Goal: Task Accomplishment & Management: Use online tool/utility

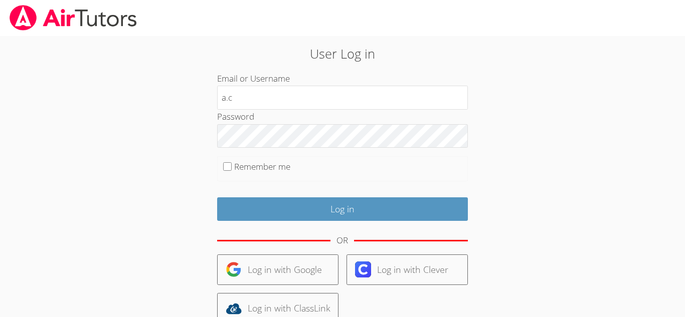
type input "[EMAIL_ADDRESS][DOMAIN_NAME]"
click at [221, 162] on fieldset "Remember me" at bounding box center [342, 168] width 251 height 25
click at [225, 163] on input "Remember me" at bounding box center [227, 166] width 9 height 9
checkbox input "true"
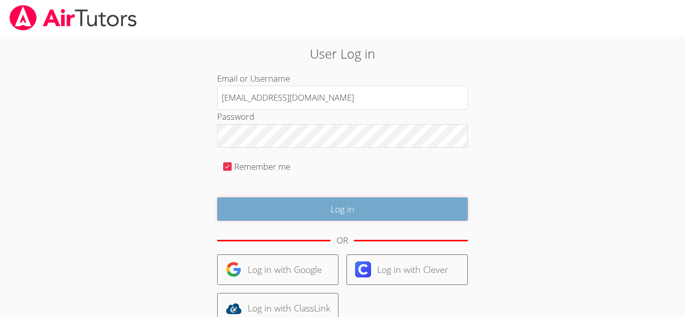
click at [306, 211] on input "Log in" at bounding box center [342, 209] width 251 height 24
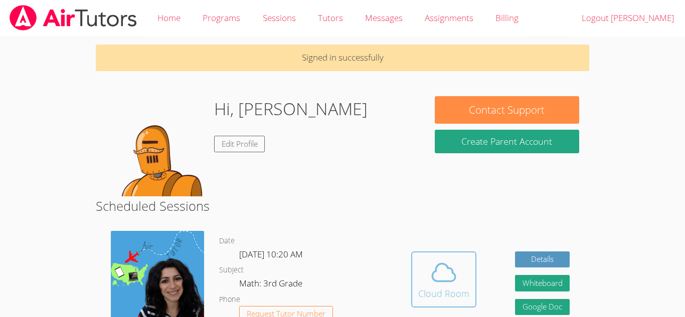
click at [436, 281] on icon at bounding box center [443, 273] width 23 height 18
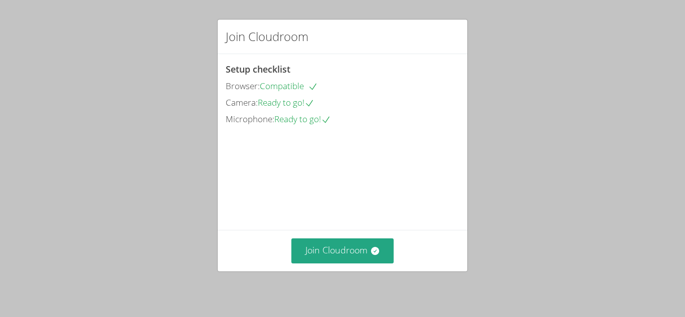
click at [436, 281] on div "Join Cloudroom Setup checklist Browser: Compatible Camera: Ready to go! Microph…" at bounding box center [342, 158] width 685 height 317
click at [324, 248] on button "Join Cloudroom" at bounding box center [342, 251] width 103 height 25
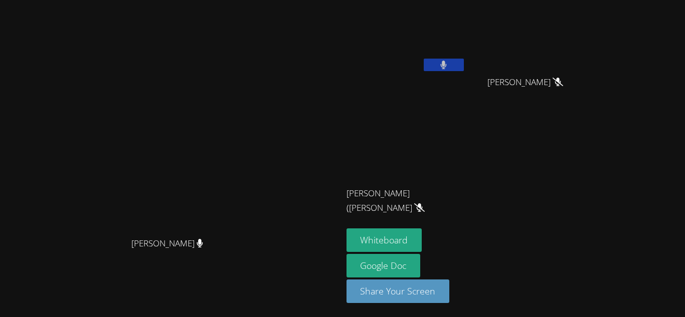
click at [546, 245] on div "Whiteboard Google Doc Share Your Screen" at bounding box center [467, 270] width 243 height 83
click at [422, 232] on button "Whiteboard" at bounding box center [384, 241] width 76 height 24
click at [466, 24] on video at bounding box center [405, 37] width 119 height 67
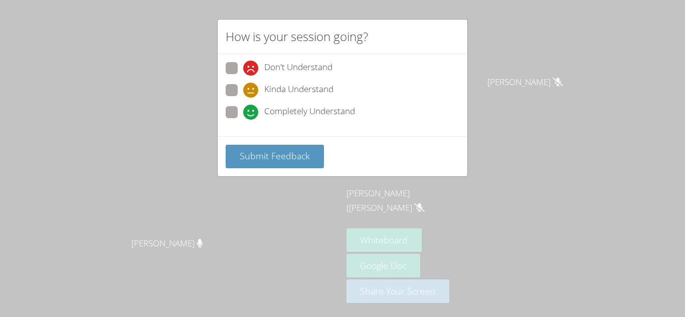
click at [243, 120] on span at bounding box center [243, 120] width 0 height 0
click at [243, 107] on input "Completely Understand" at bounding box center [247, 110] width 9 height 9
radio input "true"
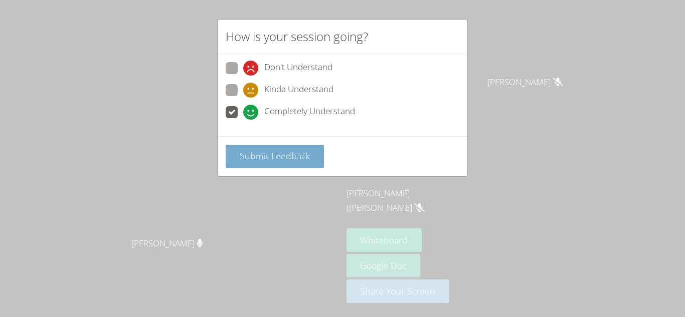
click at [263, 147] on button "Submit Feedback" at bounding box center [275, 157] width 98 height 24
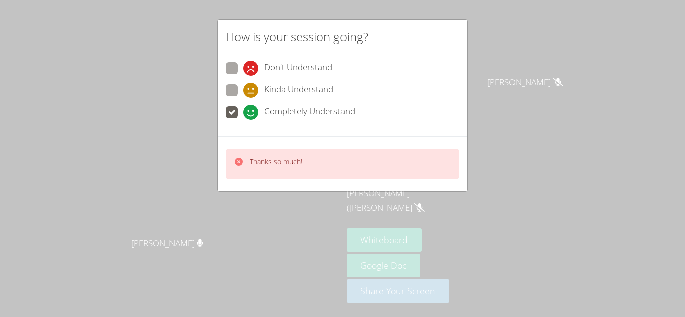
click at [302, 171] on div "Thanks so much!" at bounding box center [276, 164] width 53 height 15
click at [318, 195] on div "How is your session going? Don't Understand Kinda Understand Completely Underst…" at bounding box center [342, 158] width 685 height 317
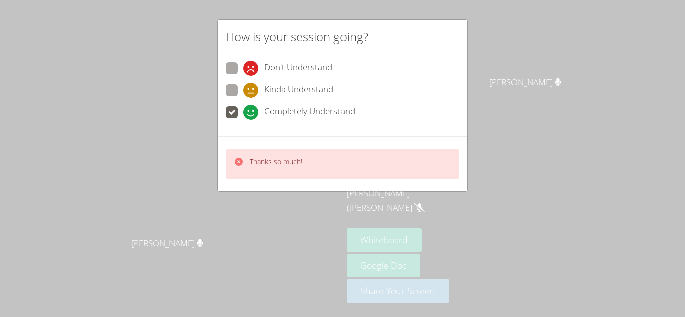
click at [318, 195] on div "How is your session going? Don't Understand Kinda Understand Completely Underst…" at bounding box center [342, 158] width 685 height 317
